Goal: Information Seeking & Learning: Learn about a topic

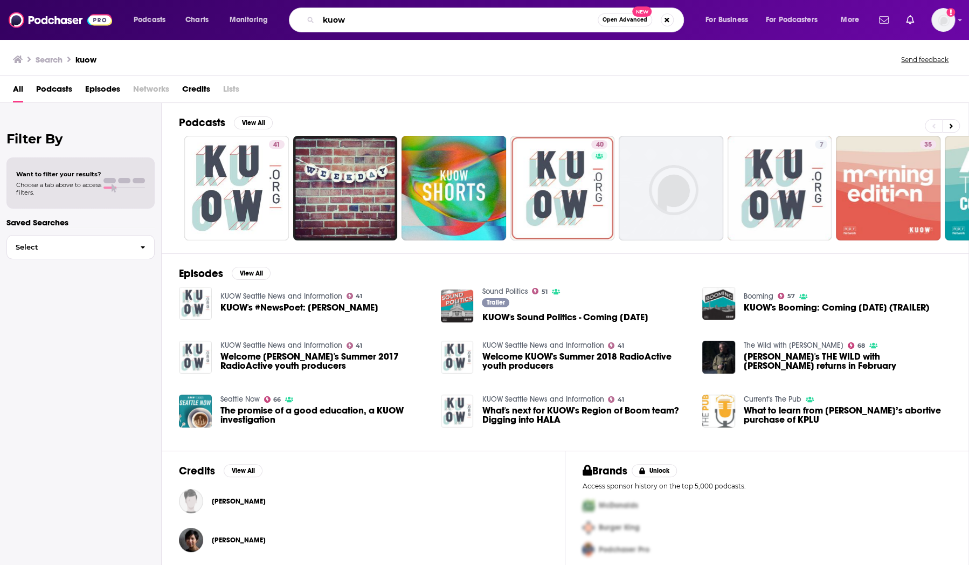
click at [386, 23] on input "kuow" at bounding box center [458, 19] width 279 height 17
type input "kuow soundside"
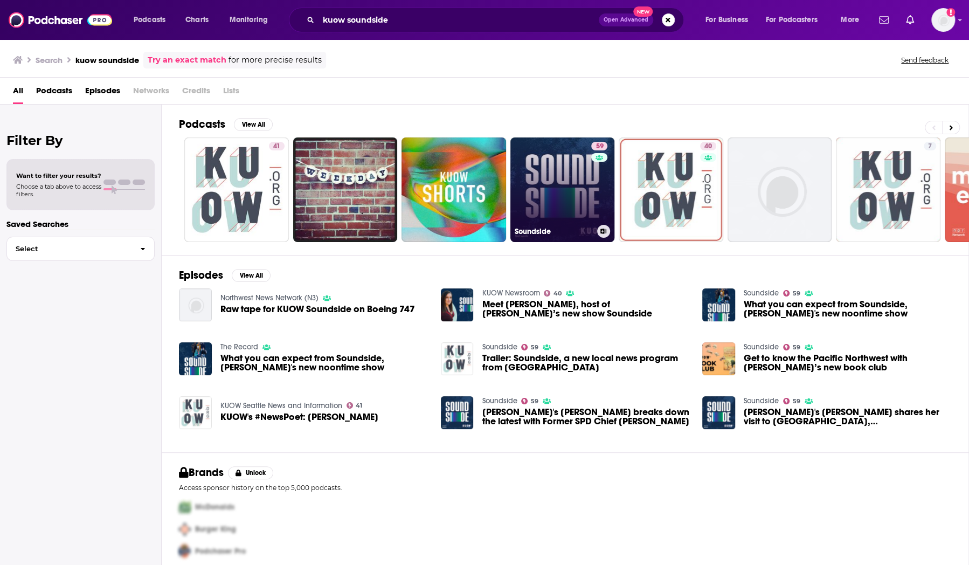
click at [565, 162] on link "59 Soundside" at bounding box center [563, 189] width 105 height 105
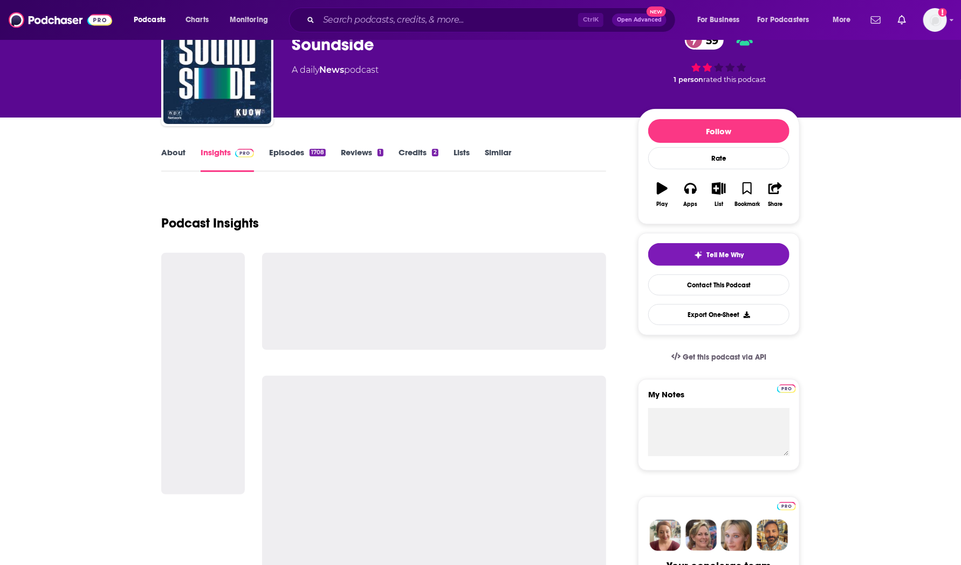
scroll to position [66, 0]
